Goal: Task Accomplishment & Management: Complete application form

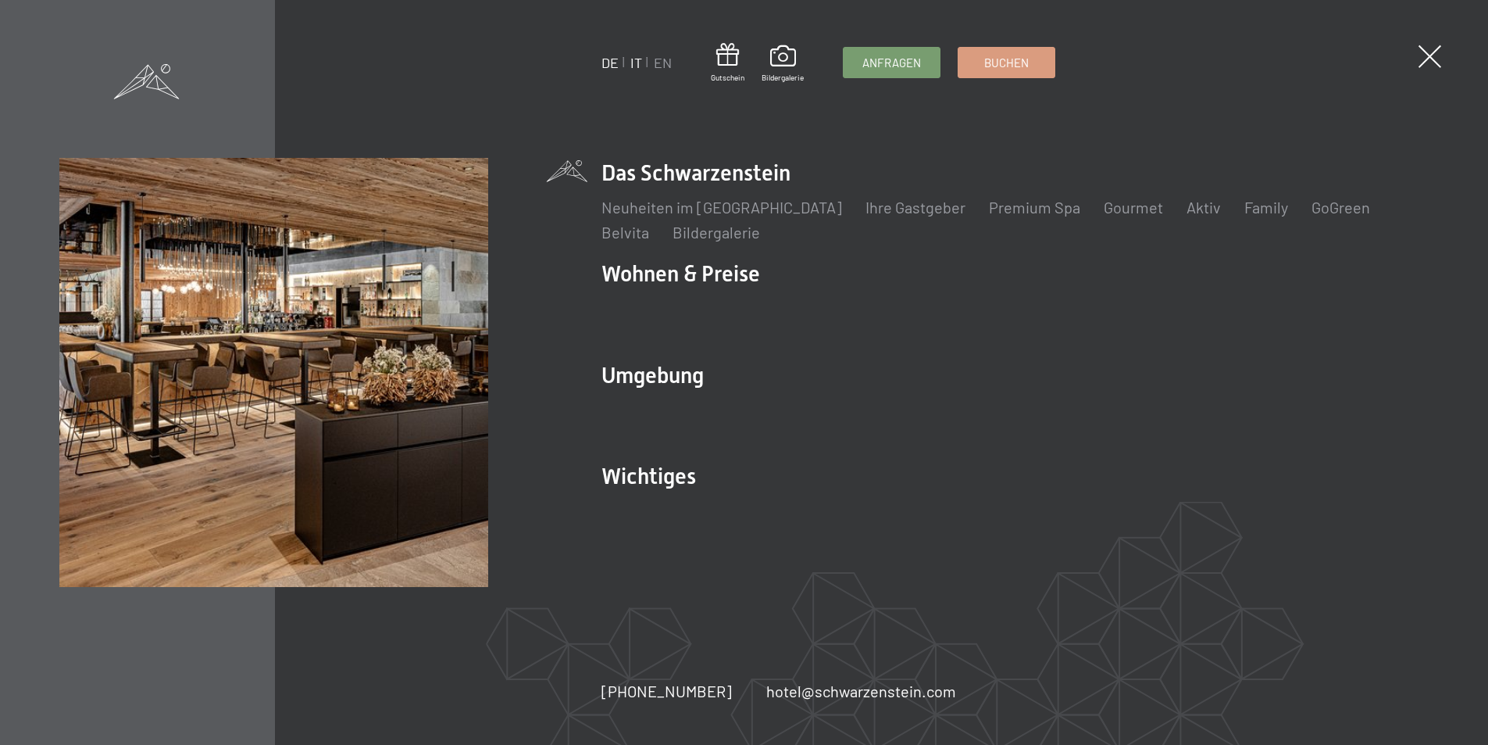
click at [638, 60] on link "IT" at bounding box center [636, 62] width 12 height 17
click at [1434, 48] on span at bounding box center [1442, 57] width 32 height 32
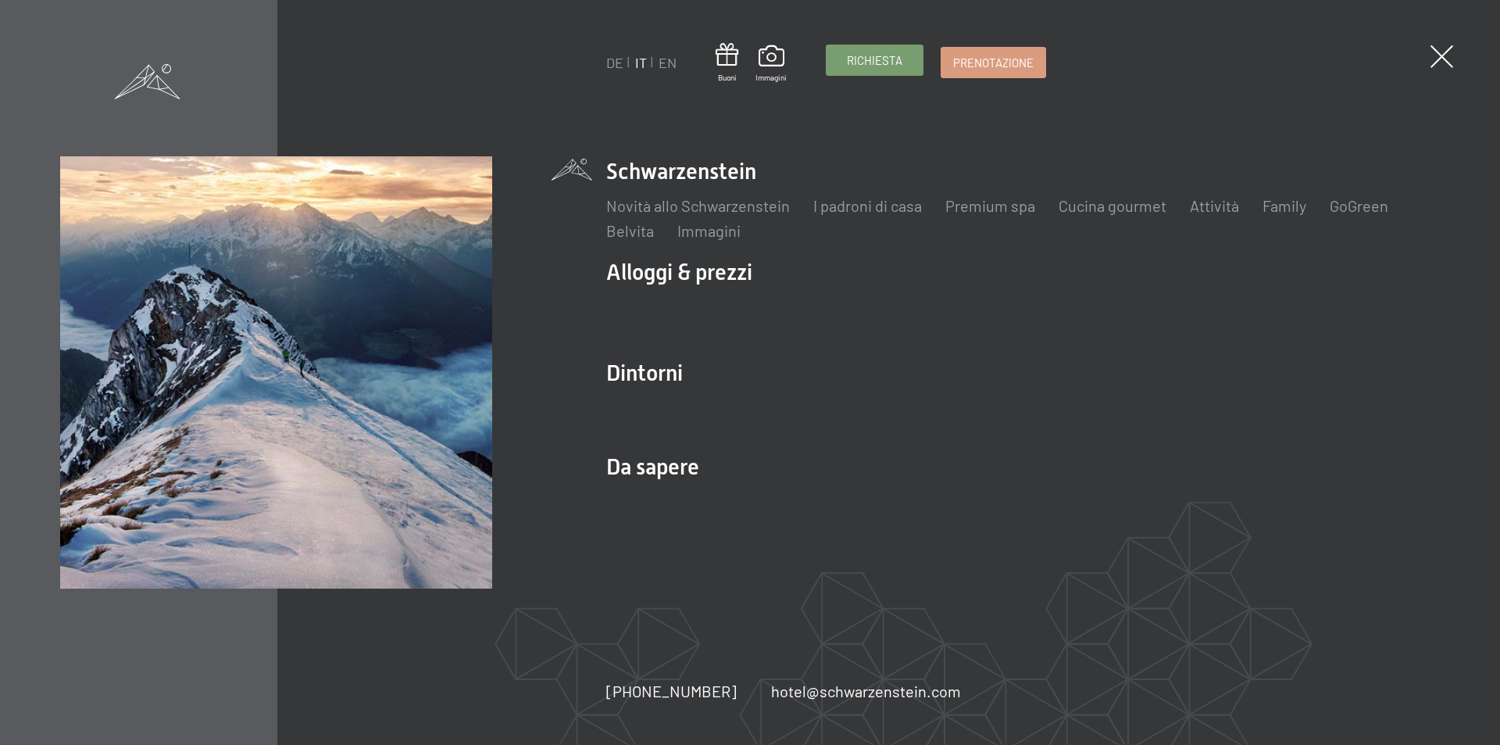
click at [880, 60] on span "Richiesta" at bounding box center [874, 60] width 55 height 16
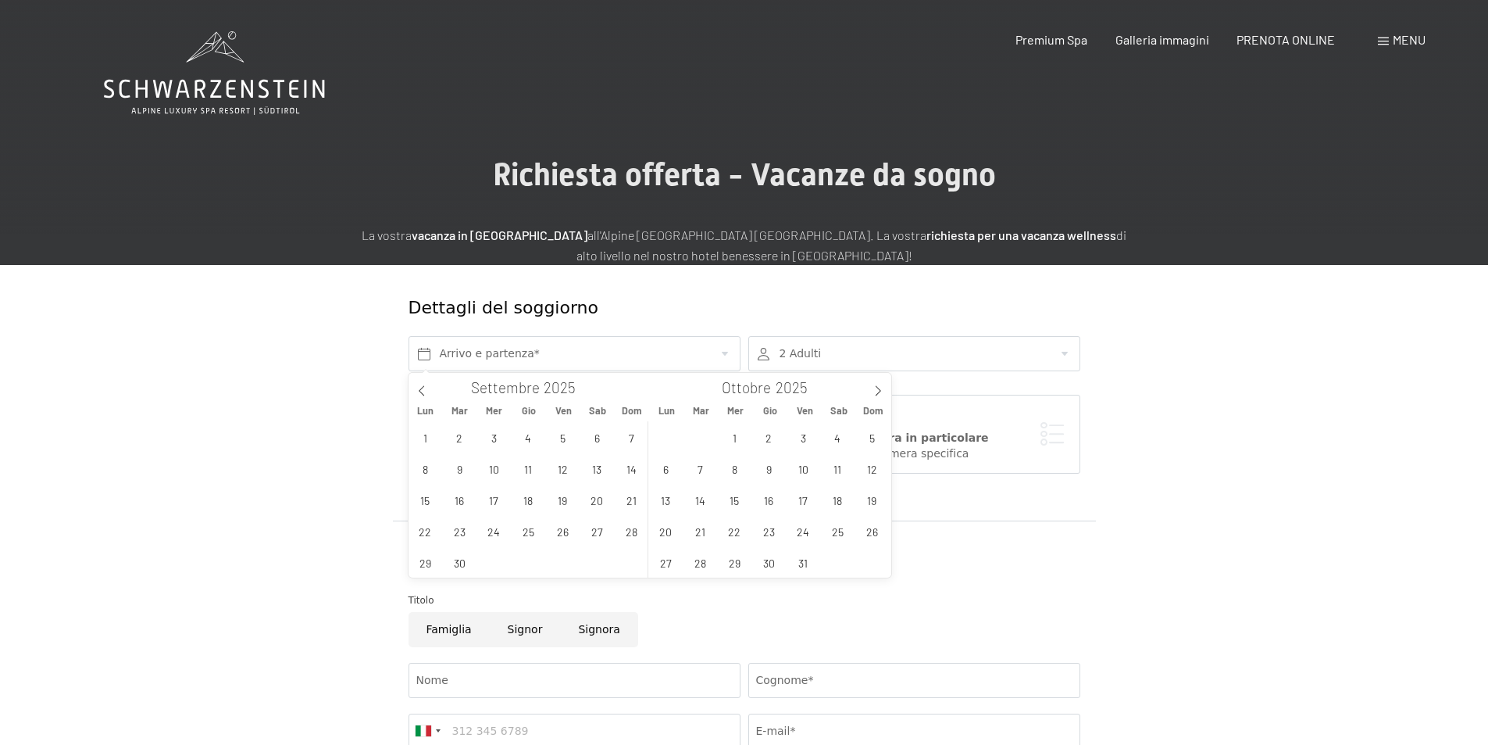
click at [879, 387] on icon at bounding box center [878, 390] width 11 height 11
click at [801, 468] on span "7" at bounding box center [803, 468] width 30 height 30
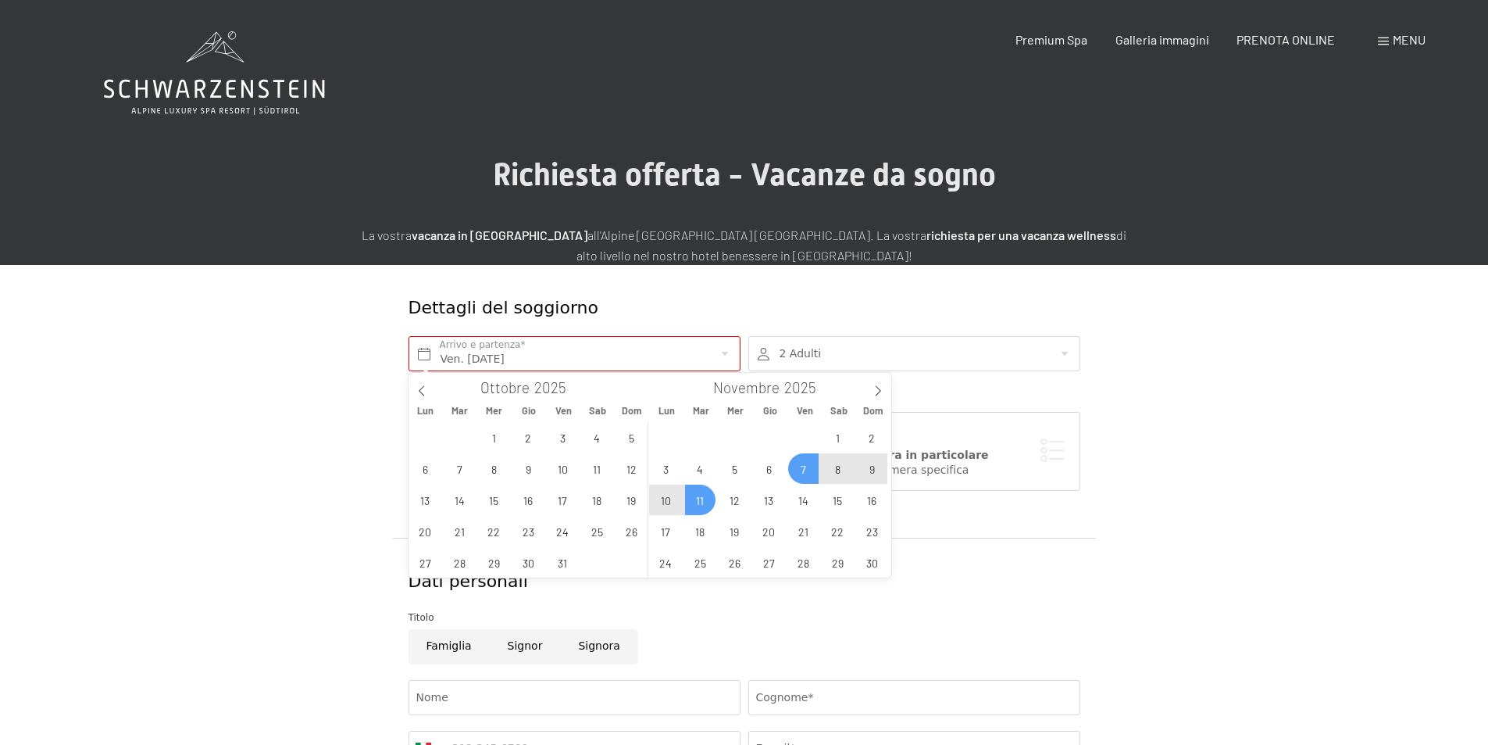
click at [705, 498] on span "11" at bounding box center [700, 499] width 30 height 30
type input "Ven. 07/11/2025 - Mar. 11/11/2025"
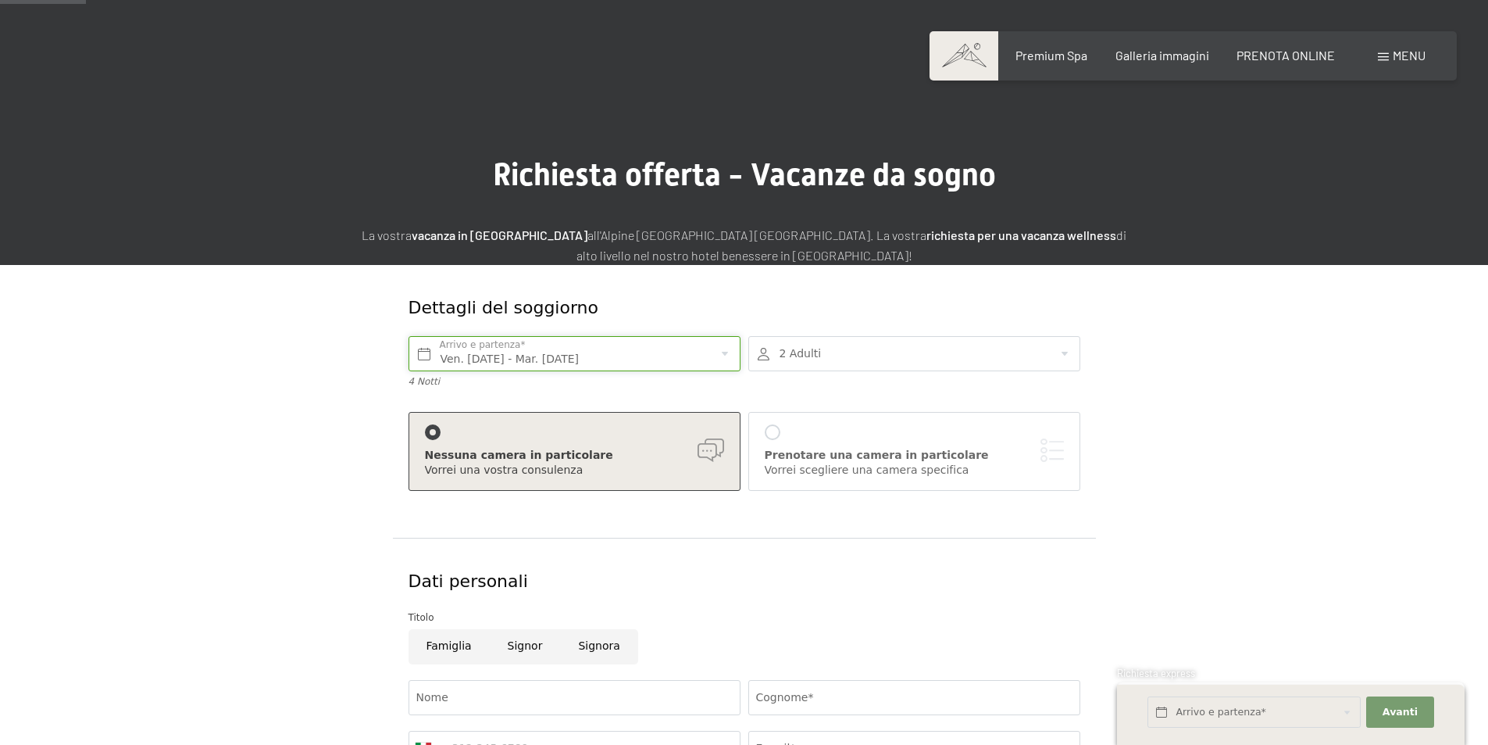
scroll to position [234, 0]
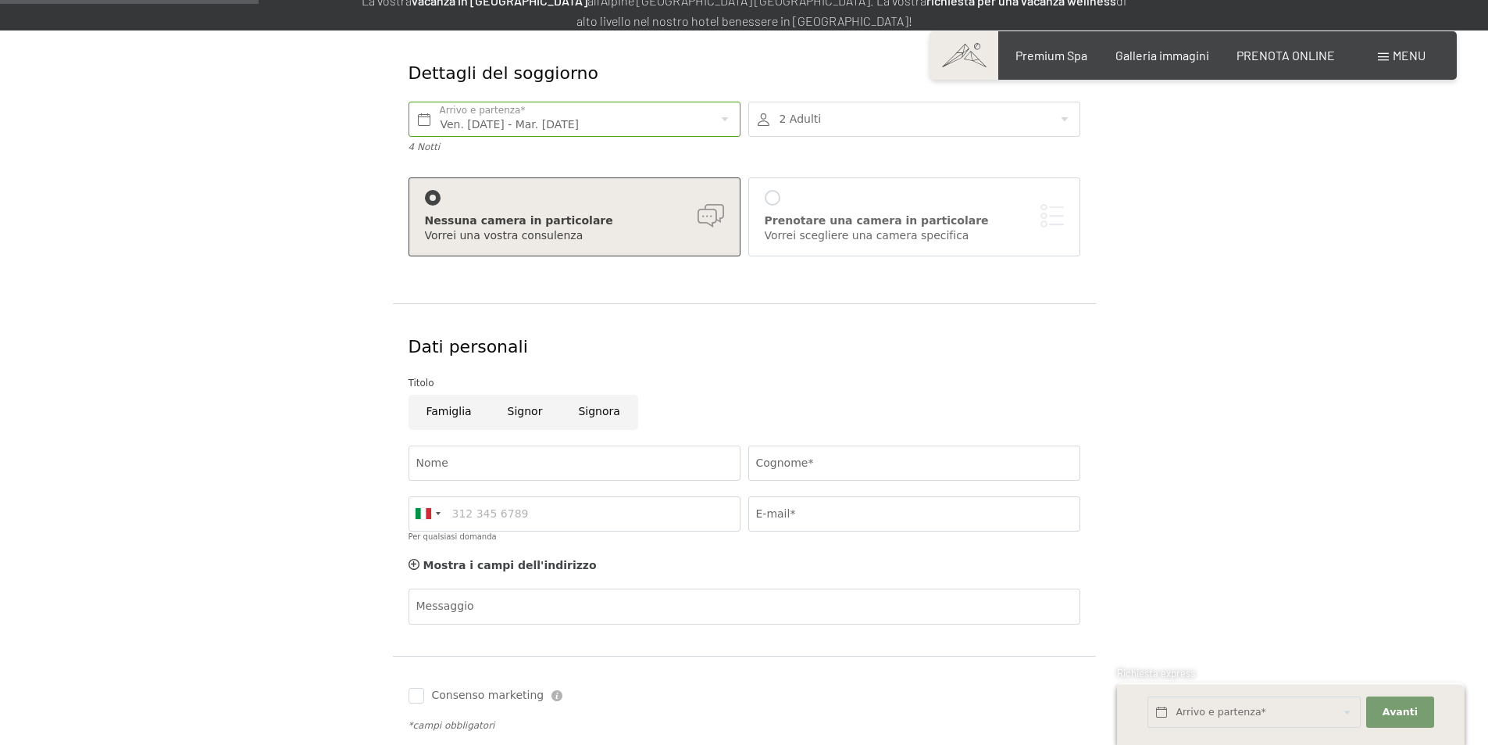
click at [516, 413] on input "Signor" at bounding box center [525, 412] width 71 height 35
radio input "true"
click at [506, 463] on input "Nome" at bounding box center [575, 462] width 332 height 35
type input "geom."
type input "Vardanega"
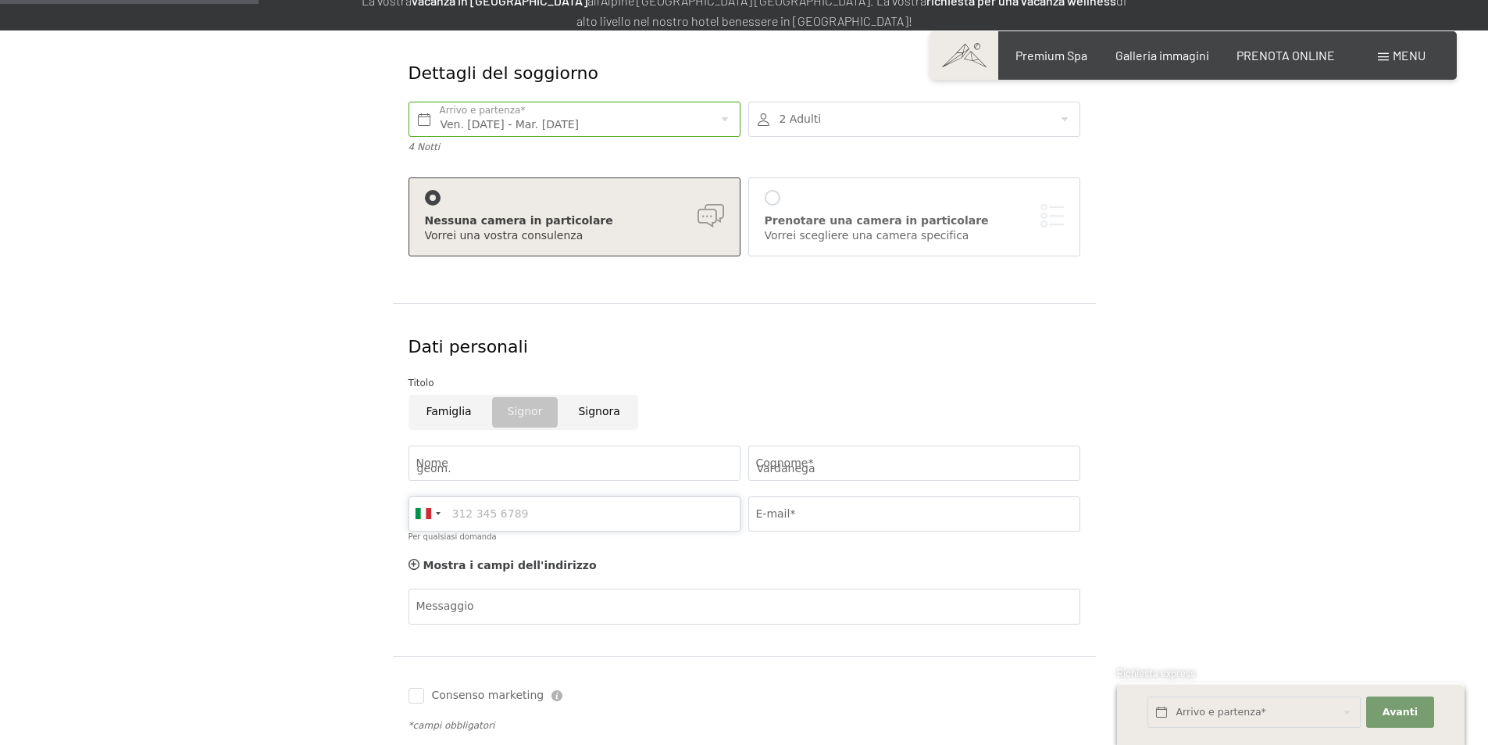
type input "3428010997"
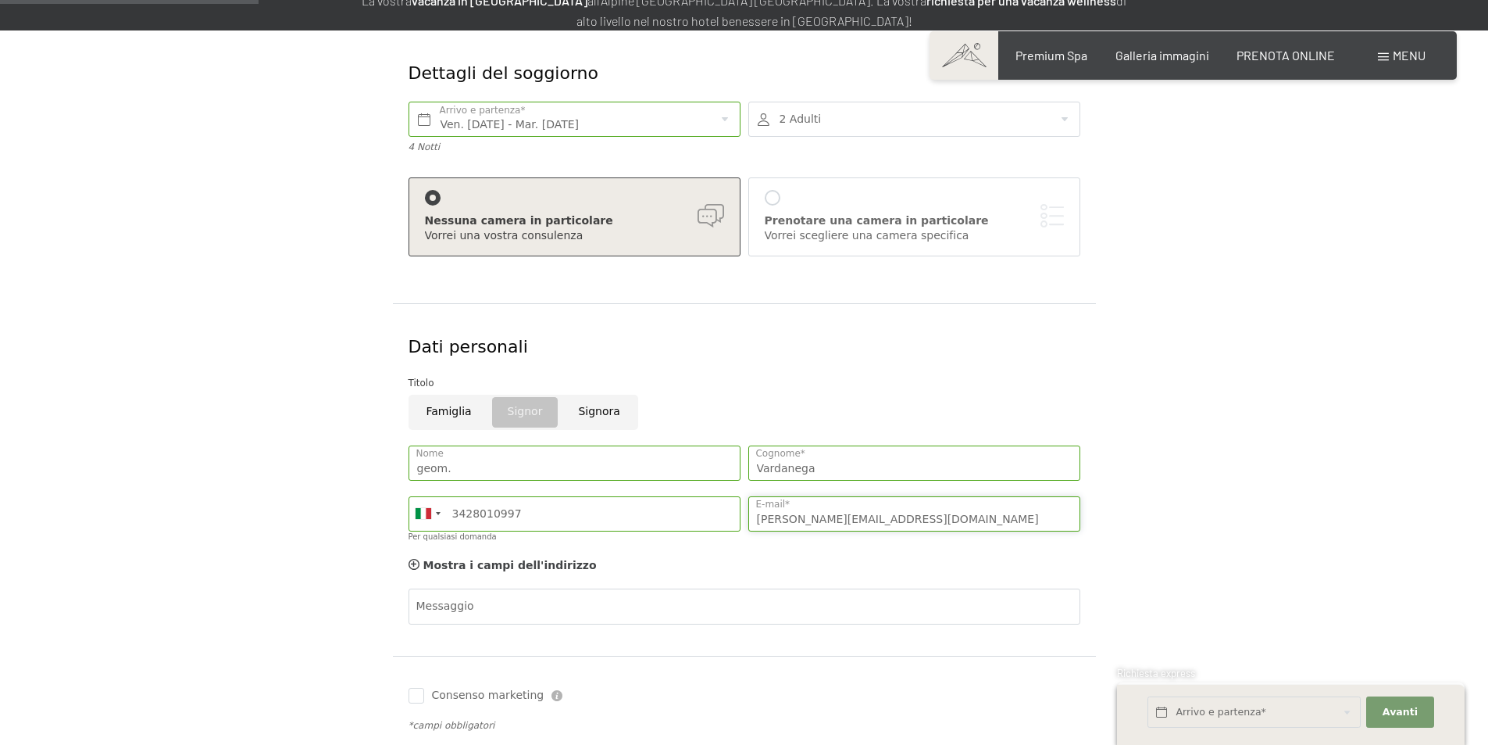
click at [849, 507] on input "a.vardanega@worknet.it" at bounding box center [914, 513] width 332 height 35
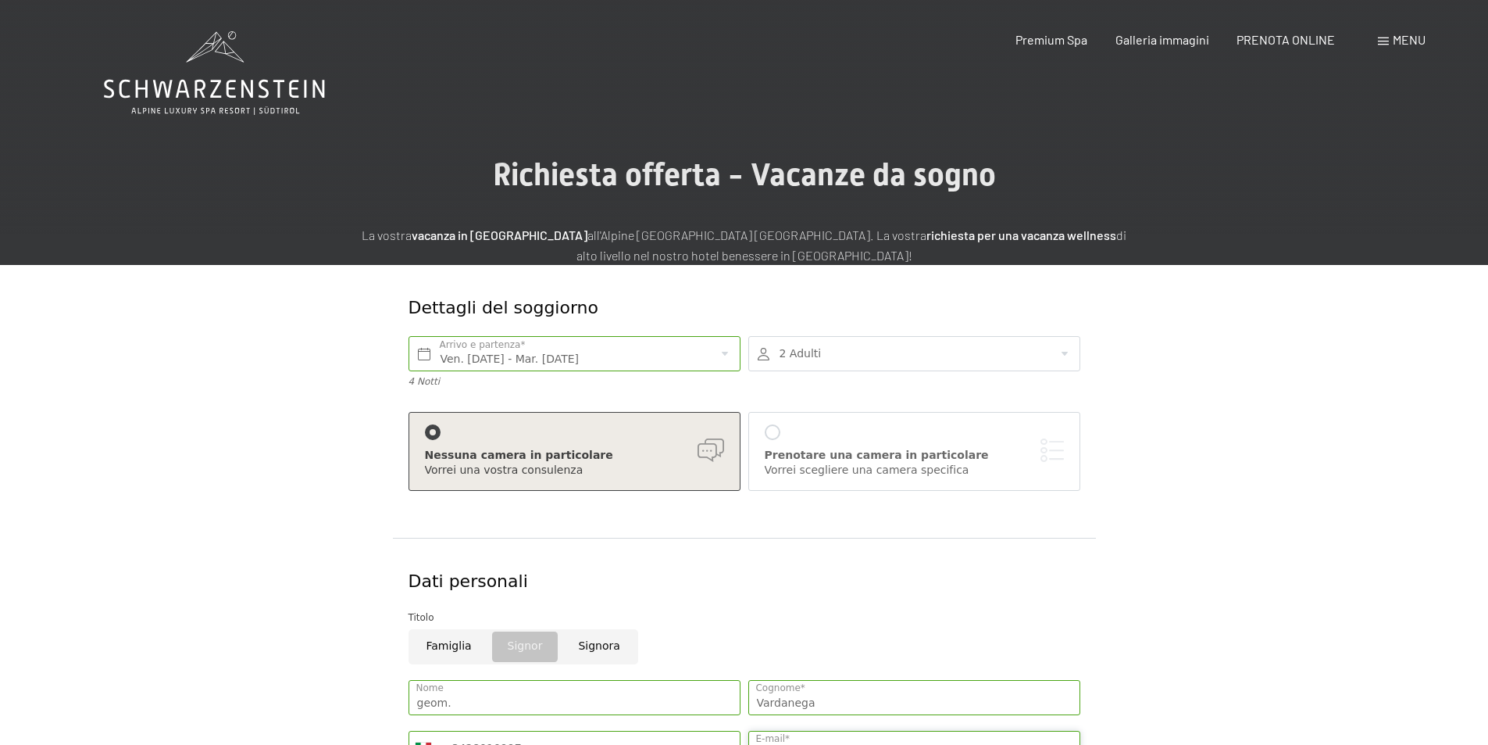
scroll to position [391, 0]
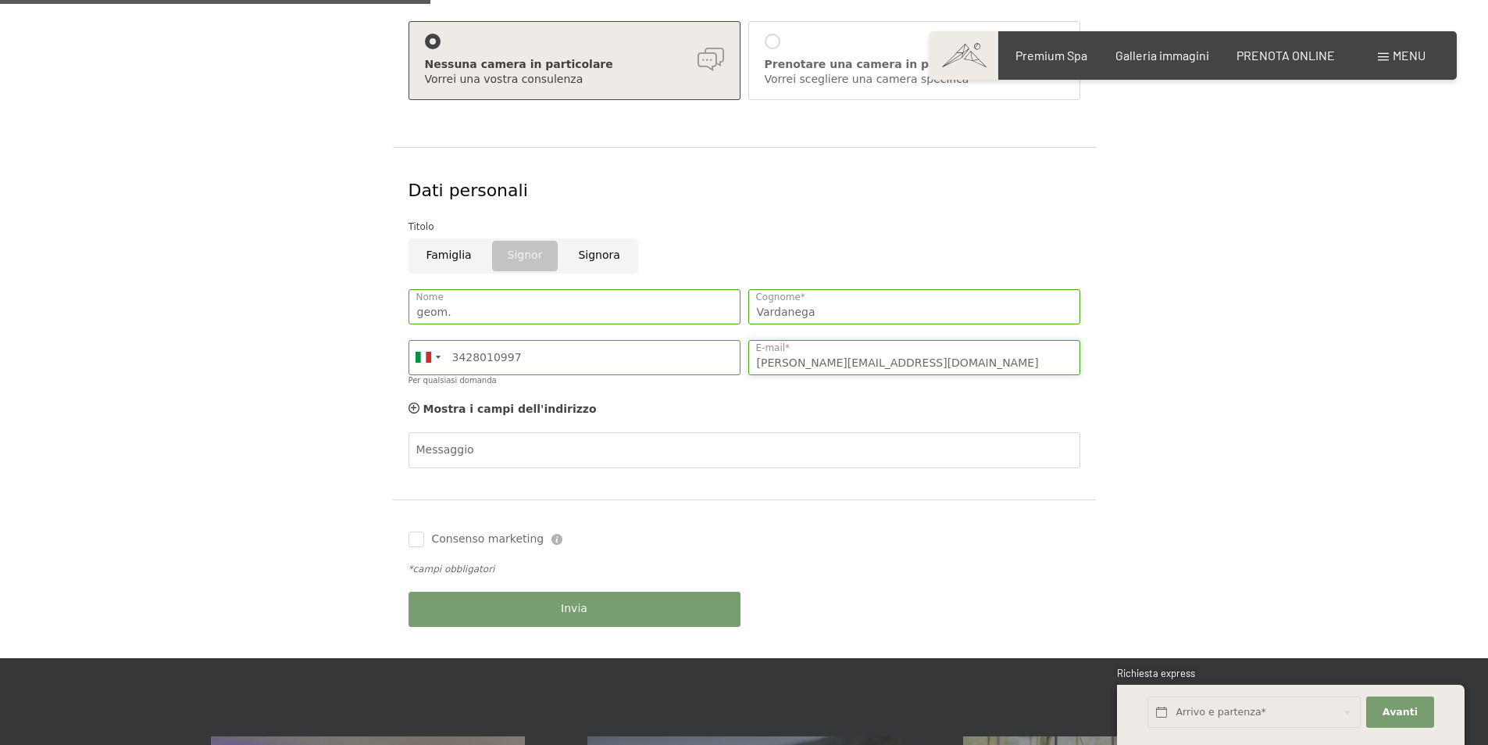
type input "a.vardanega@yahoo.it"
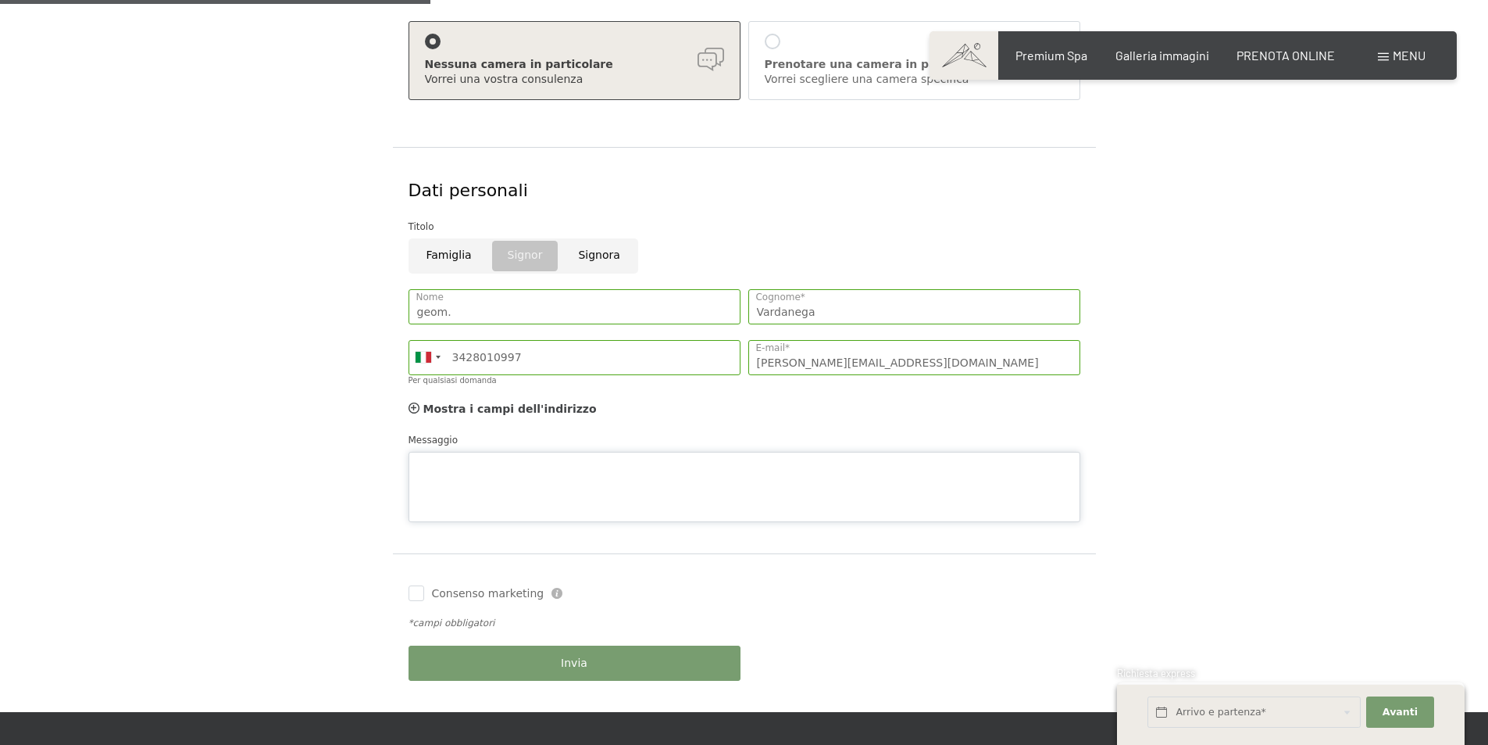
click at [590, 447] on div "Messaggio" at bounding box center [745, 477] width 672 height 90
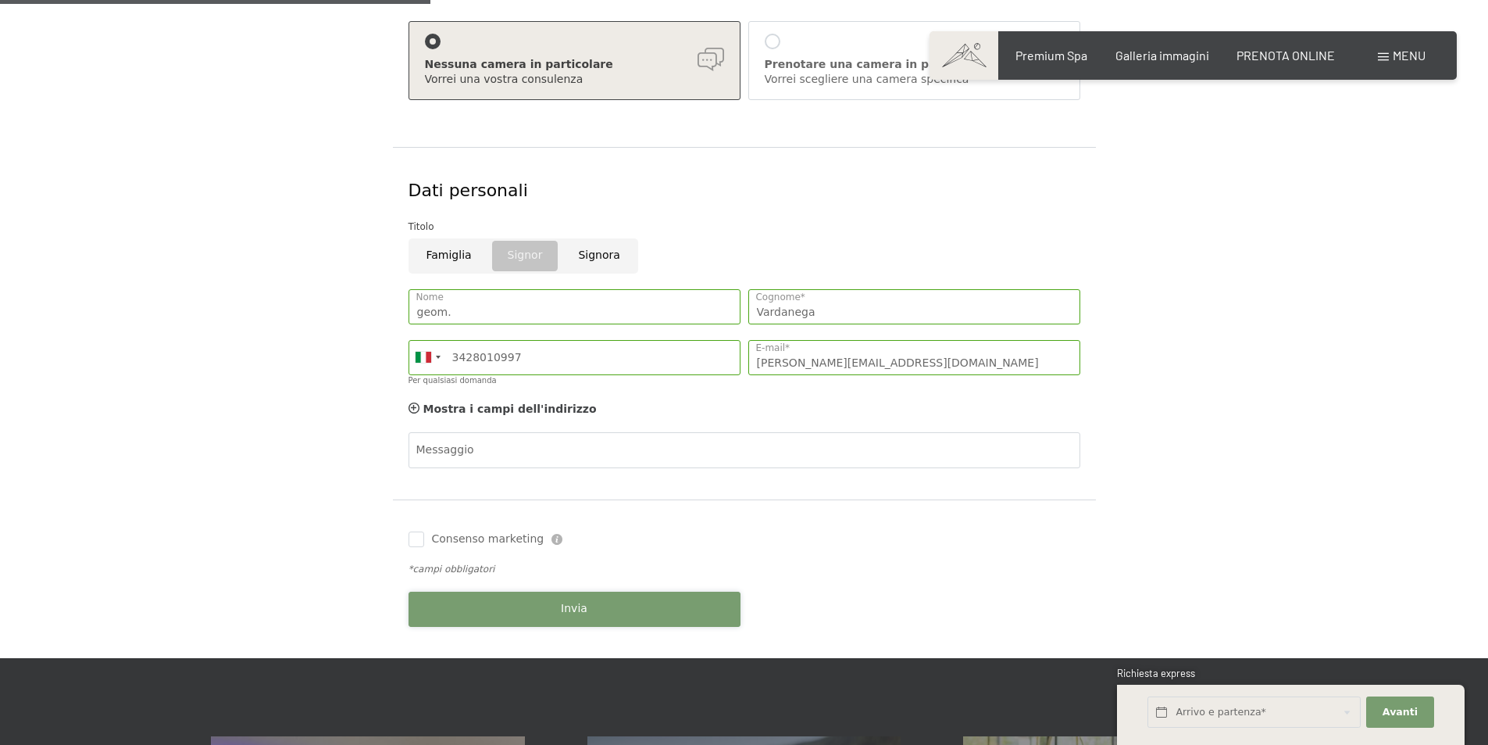
click at [562, 654] on div "Consenso marketing Il sottoscritto, letta e compresa l’informativa di cui a que…" at bounding box center [744, 578] width 703 height 159
click at [562, 601] on button "Invia" at bounding box center [575, 608] width 332 height 35
